Goal: Task Accomplishment & Management: Use online tool/utility

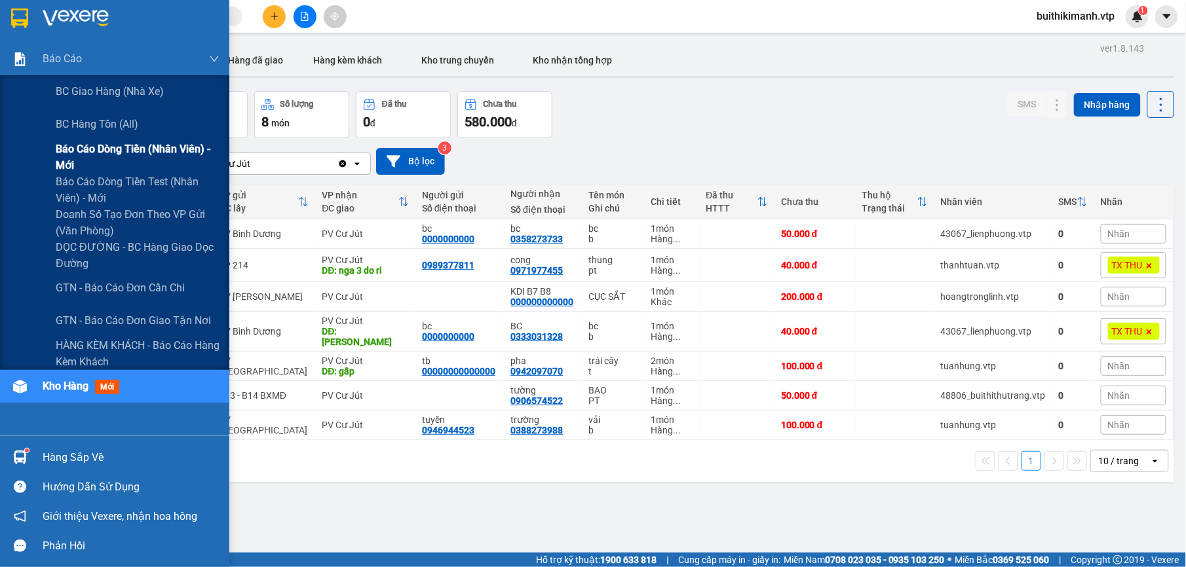
click at [132, 147] on span "Báo cáo dòng tiền (nhân viên) - mới" at bounding box center [138, 157] width 164 height 33
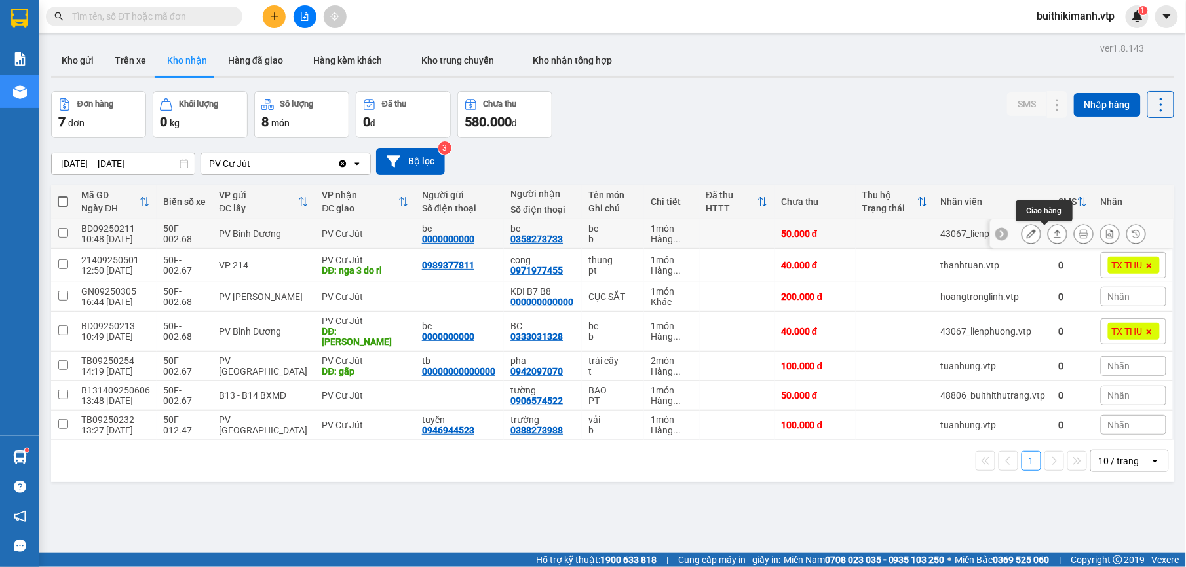
click at [1053, 236] on icon at bounding box center [1057, 233] width 9 height 9
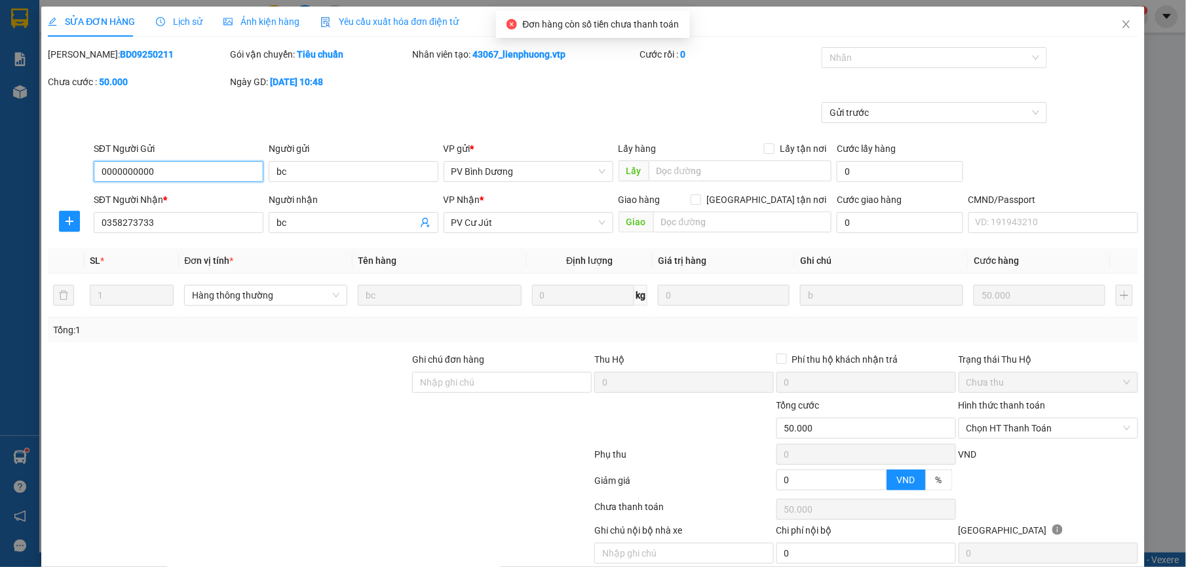
type input "0000000000"
type input "bc"
type input "0358273733"
type input "bc"
type input "50.000"
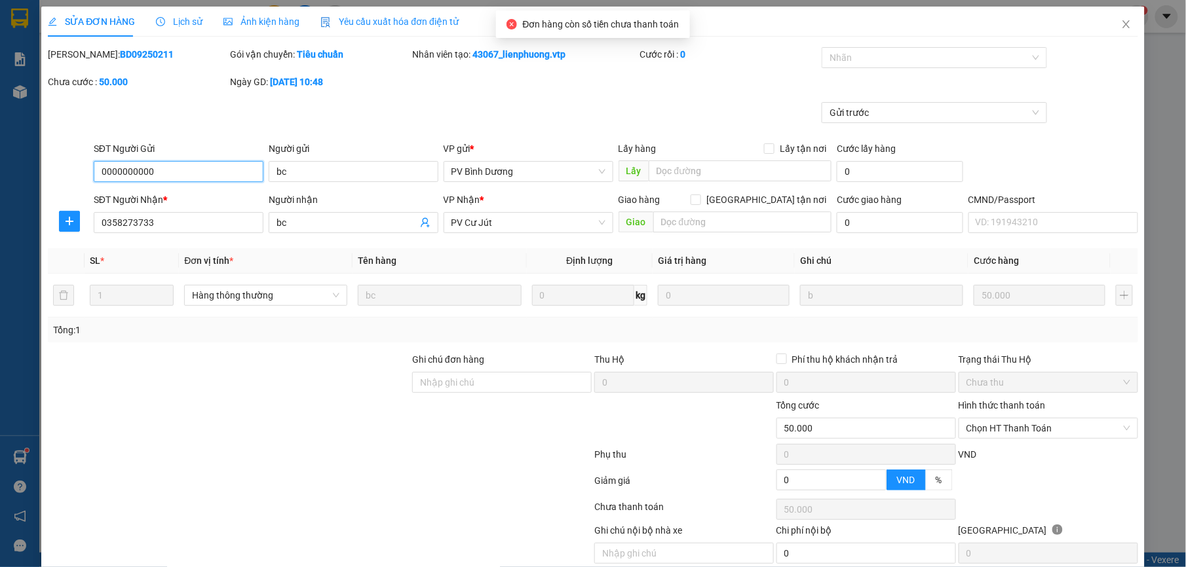
type input "50.000"
type input "2.500"
click at [1030, 425] on span "Chọn HT Thanh Toán" at bounding box center [1048, 429] width 164 height 20
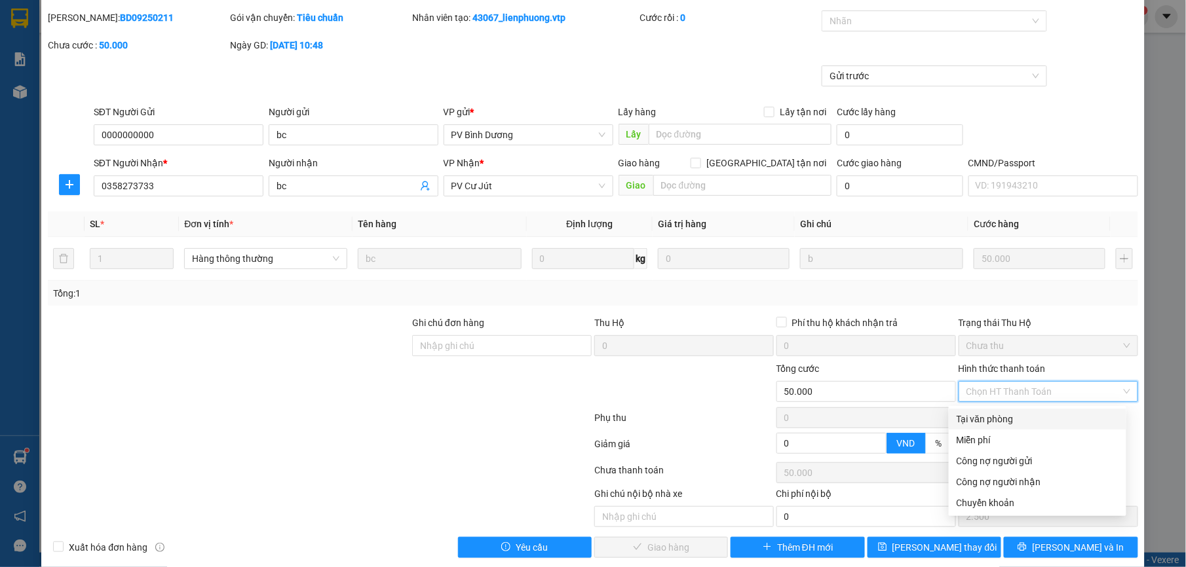
scroll to position [56, 0]
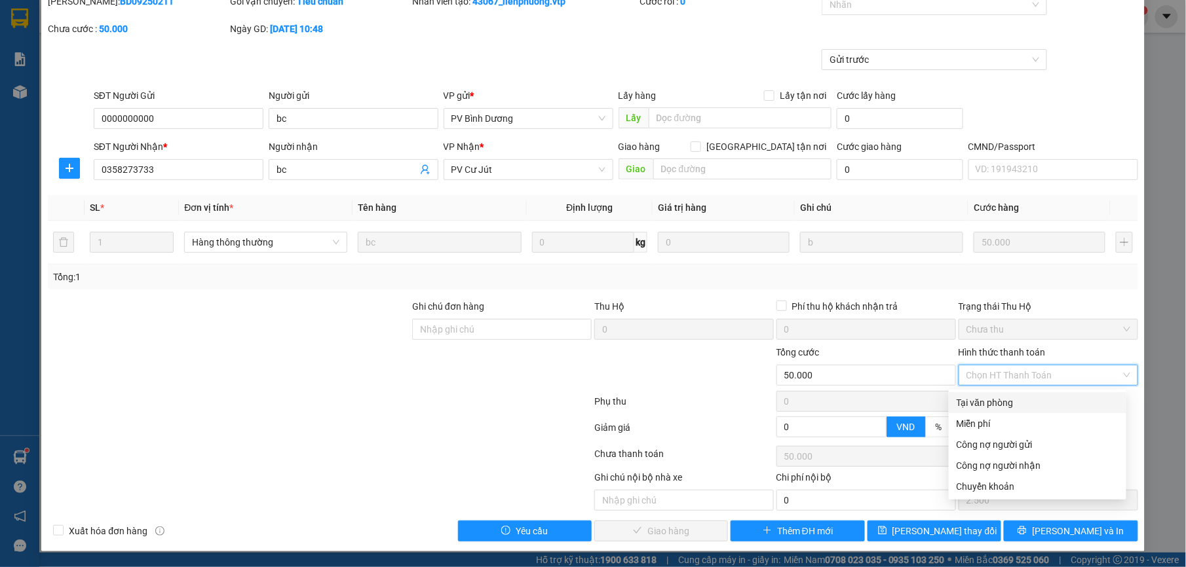
click at [1004, 400] on div "Tại văn phòng" at bounding box center [1037, 403] width 162 height 14
type input "0"
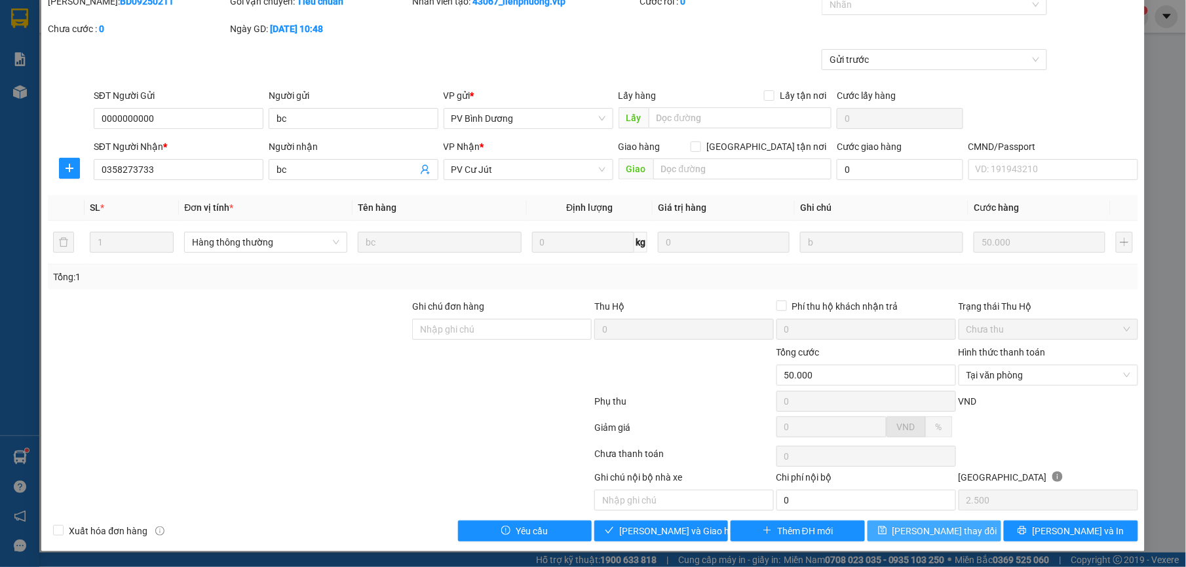
click at [960, 531] on button "[PERSON_NAME] thay đổi" at bounding box center [934, 531] width 134 height 21
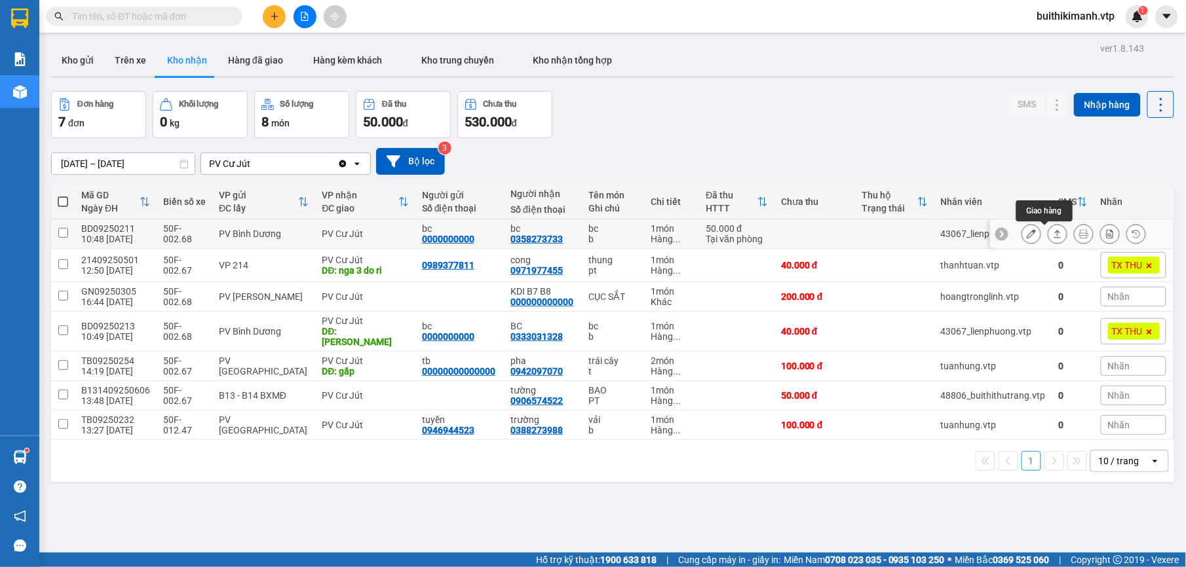
click at [1053, 236] on icon at bounding box center [1057, 233] width 9 height 9
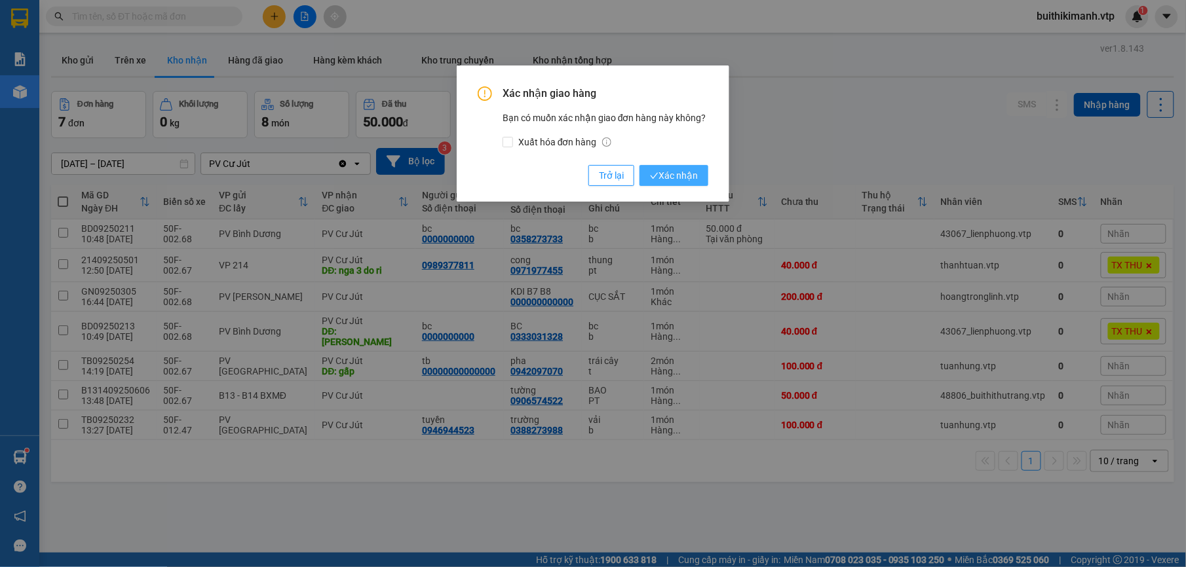
click at [669, 178] on span "Xác nhận" at bounding box center [674, 175] width 48 height 14
